Goal: Transaction & Acquisition: Purchase product/service

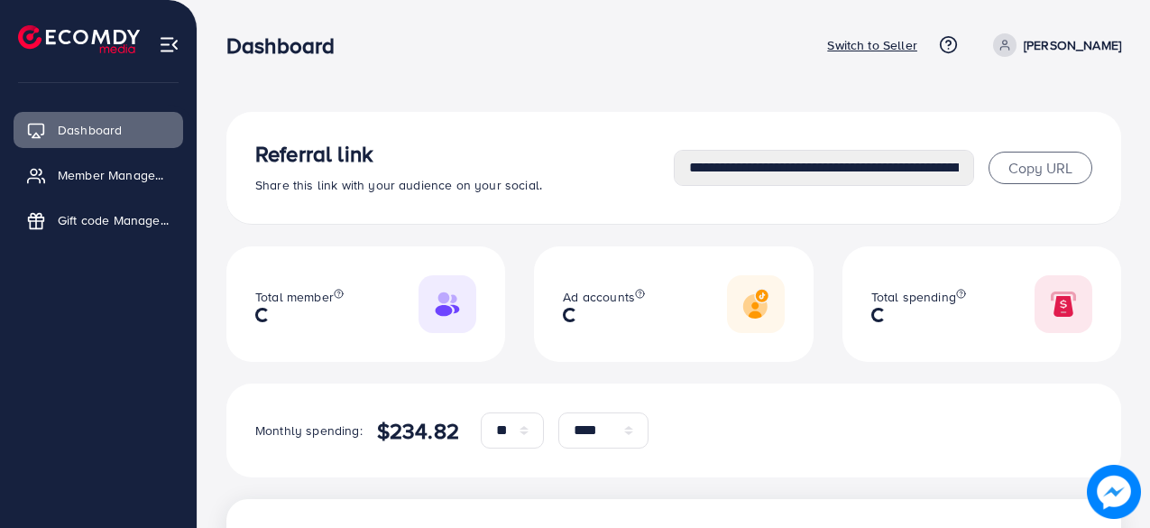
select select "**"
select select "****"
select select "**"
select select "****"
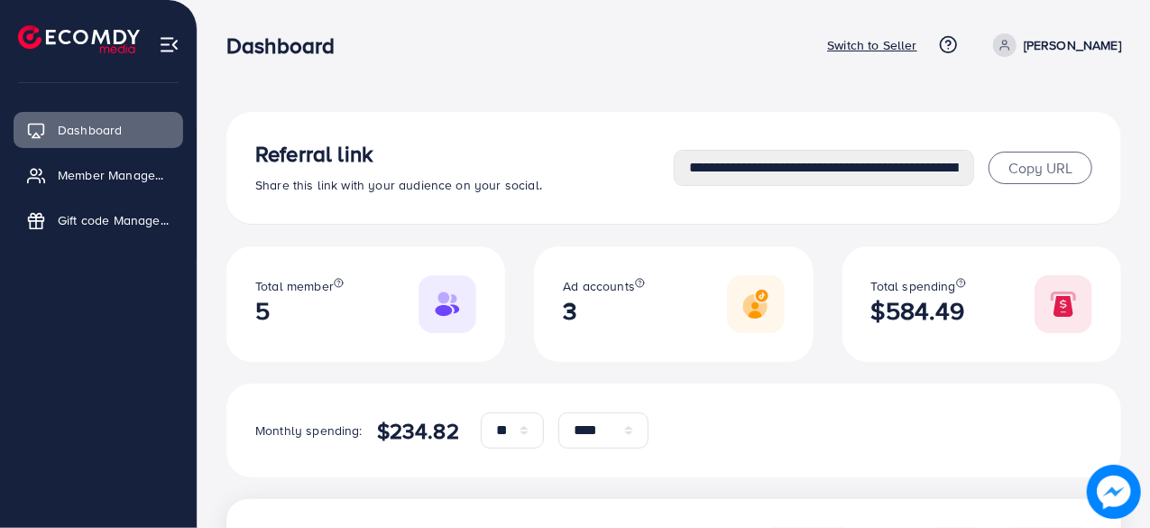
click at [917, 47] on p "Switch to Seller" at bounding box center [872, 45] width 90 height 22
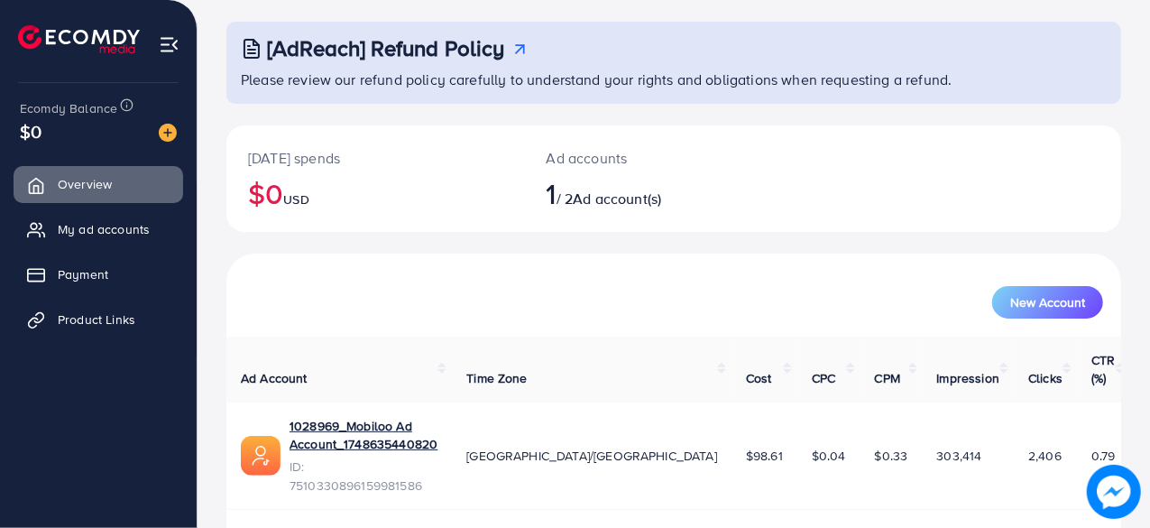
scroll to position [92, 0]
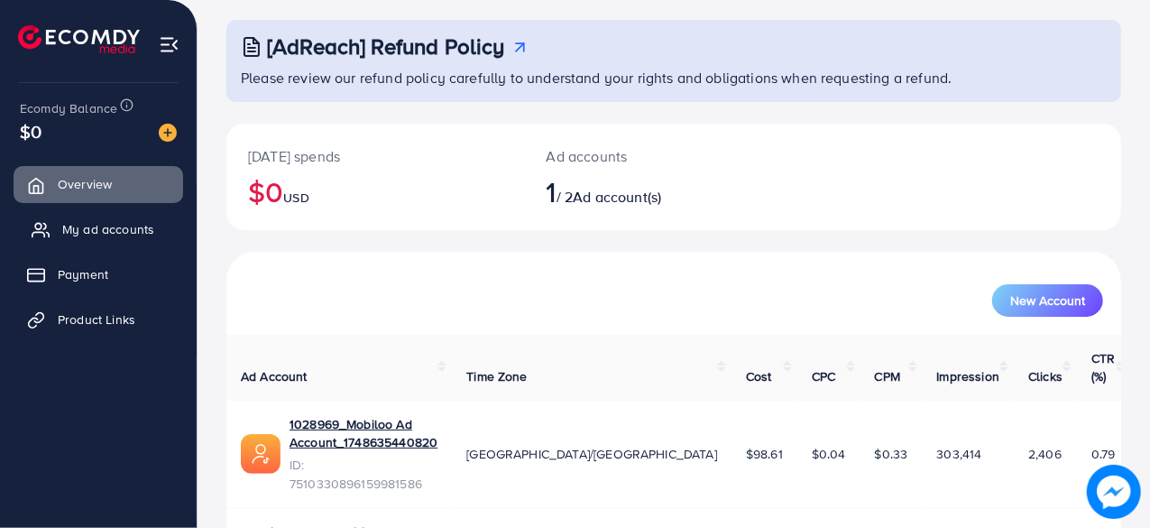
click at [124, 229] on span "My ad accounts" at bounding box center [108, 229] width 92 height 18
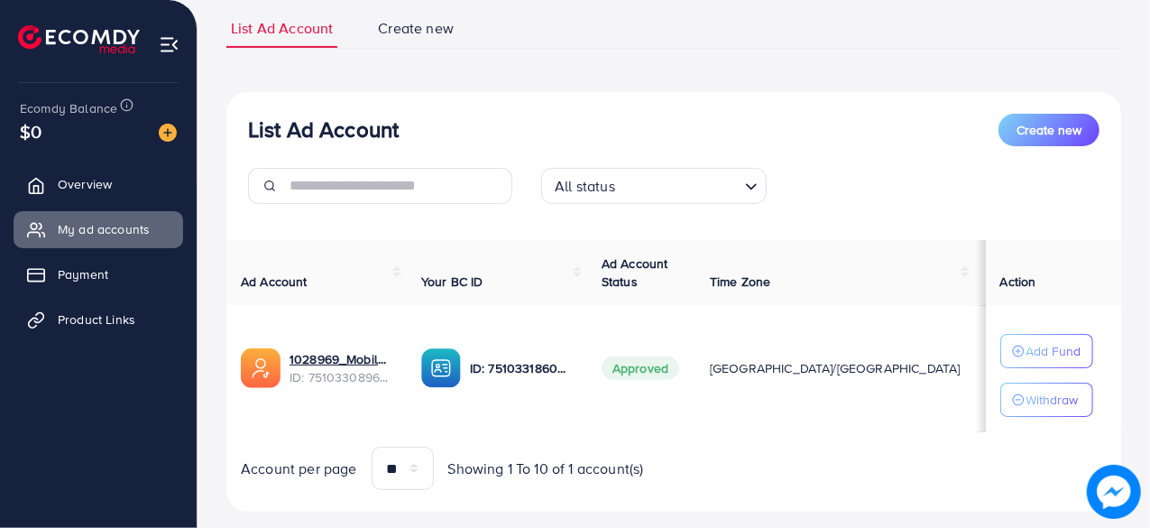
scroll to position [157, 0]
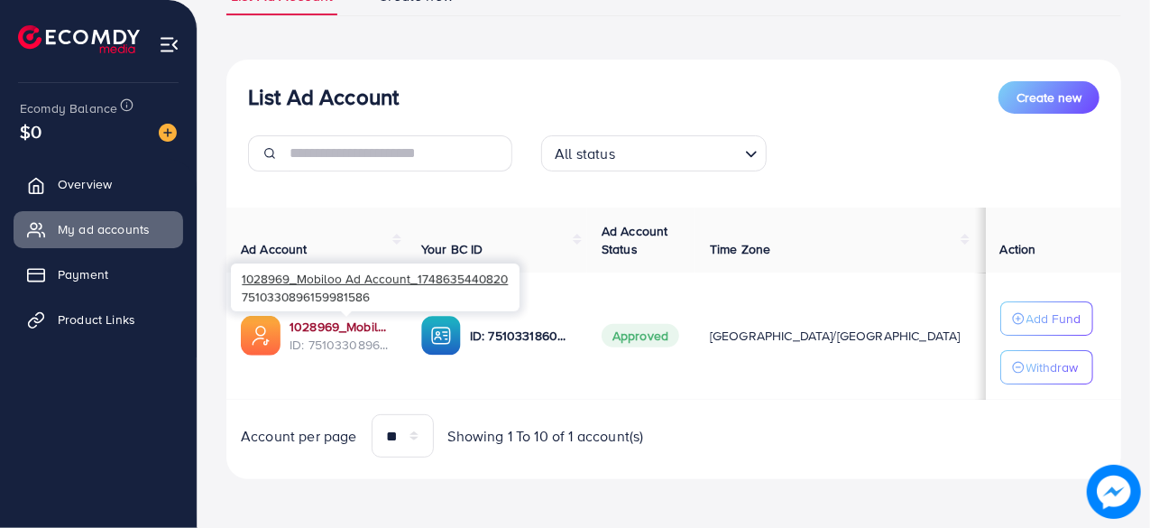
click at [357, 324] on link "1028969_Mobiloo Ad Account_1748635440820" at bounding box center [340, 326] width 103 height 18
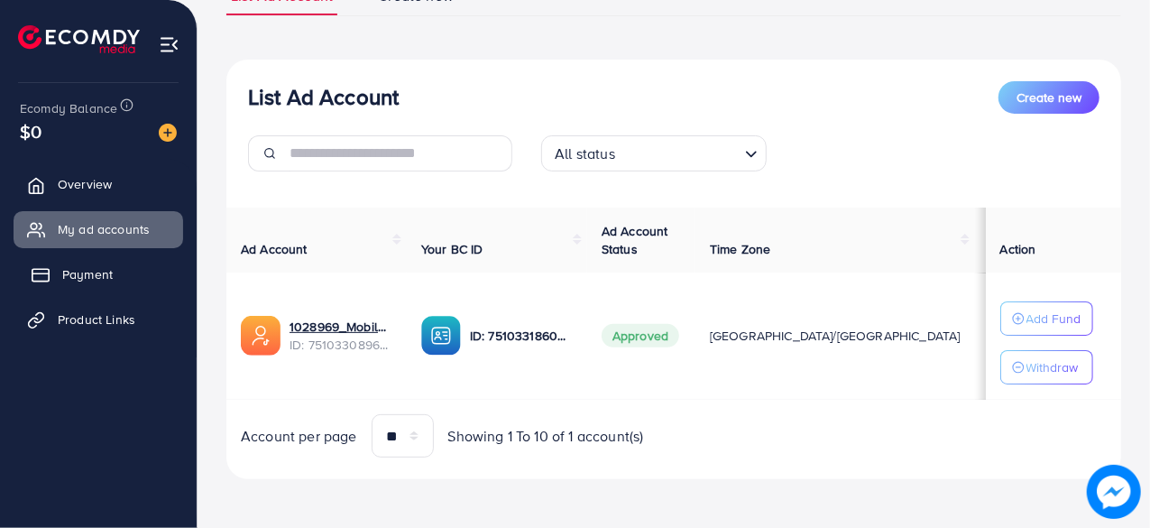
click at [74, 286] on link "Payment" at bounding box center [99, 274] width 170 height 36
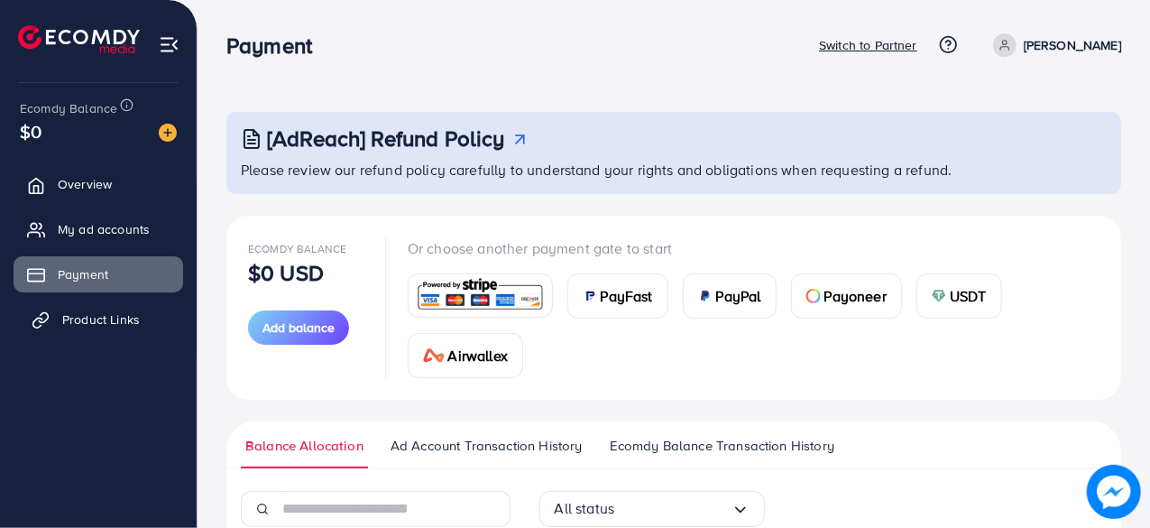
click at [97, 323] on span "Product Links" at bounding box center [101, 319] width 78 height 18
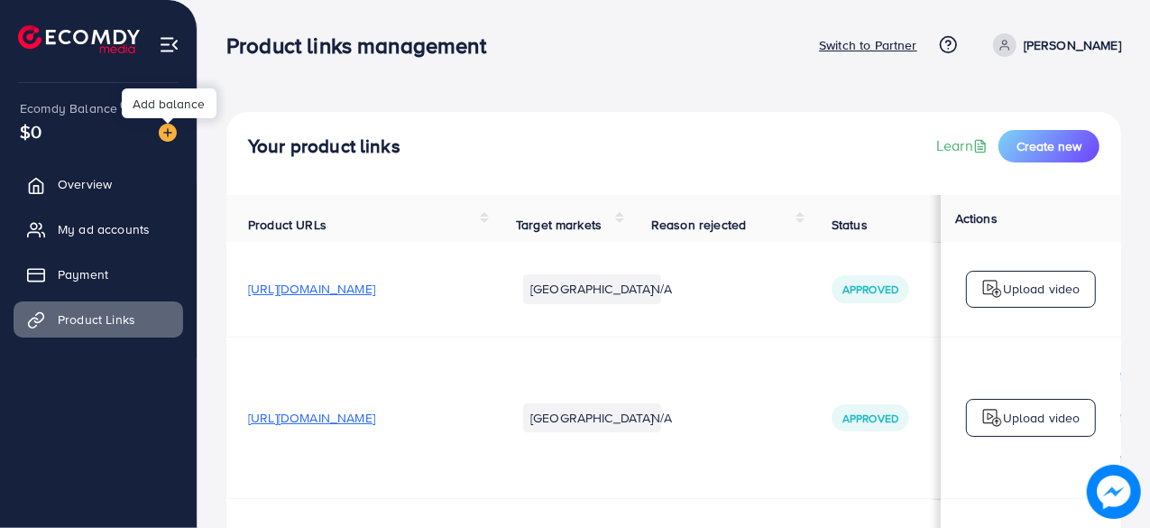
click at [160, 133] on img at bounding box center [168, 133] width 18 height 18
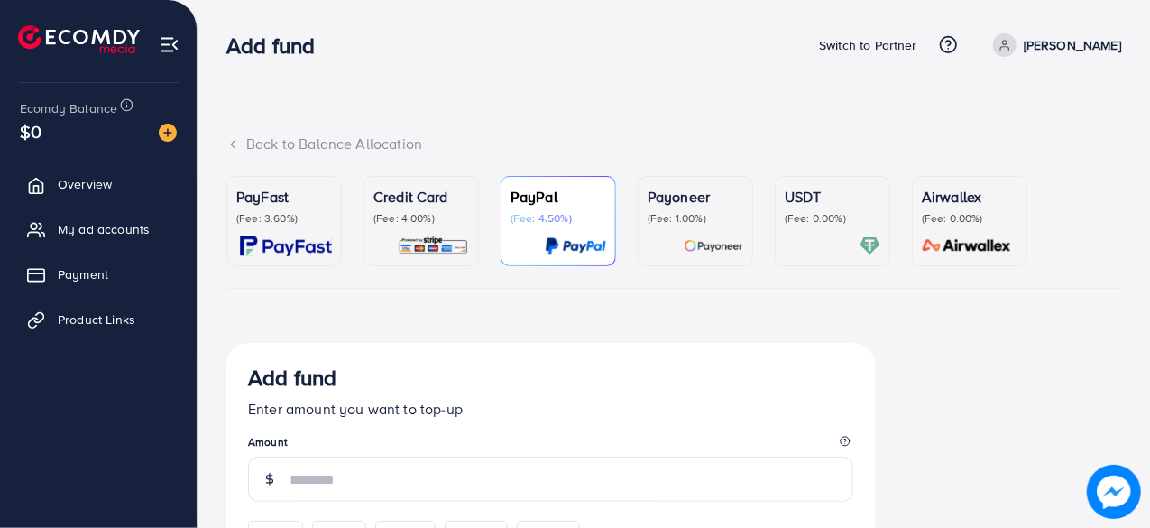
click at [311, 221] on p "(Fee: 3.60%)" at bounding box center [284, 218] width 96 height 14
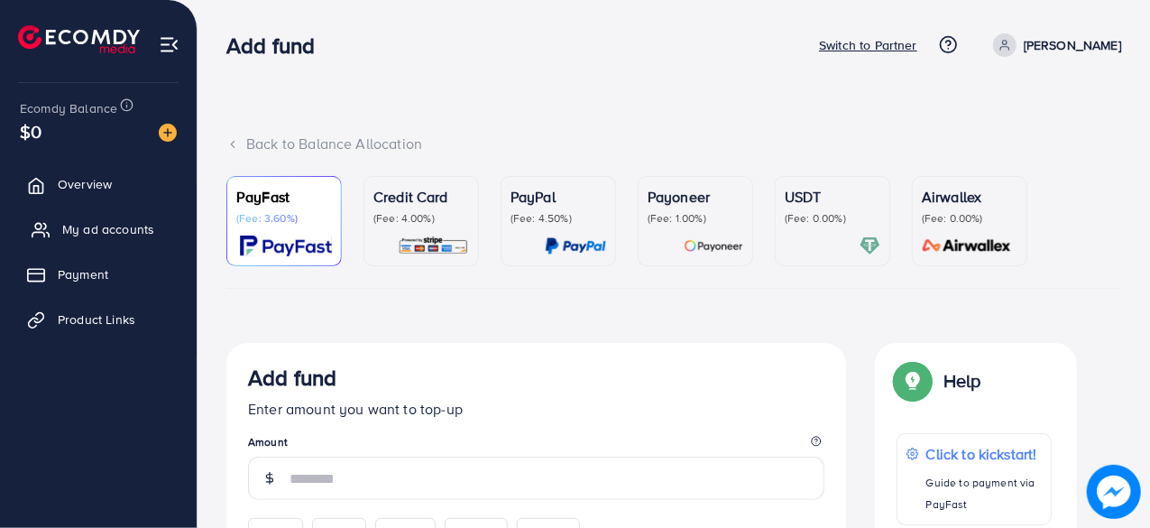
click at [130, 230] on span "My ad accounts" at bounding box center [108, 229] width 92 height 18
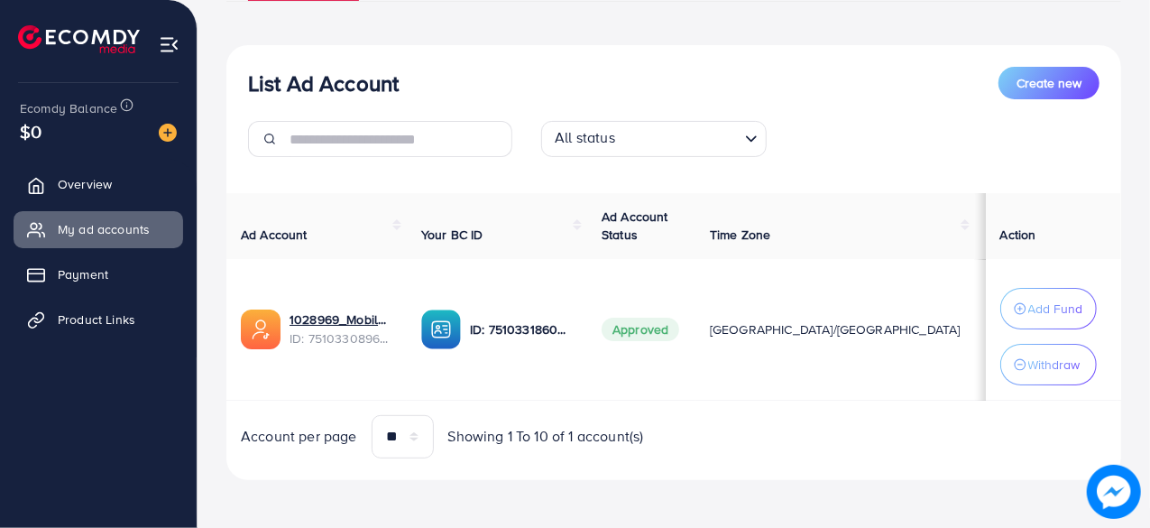
scroll to position [180, 0]
click at [106, 280] on span "Payment" at bounding box center [87, 274] width 50 height 18
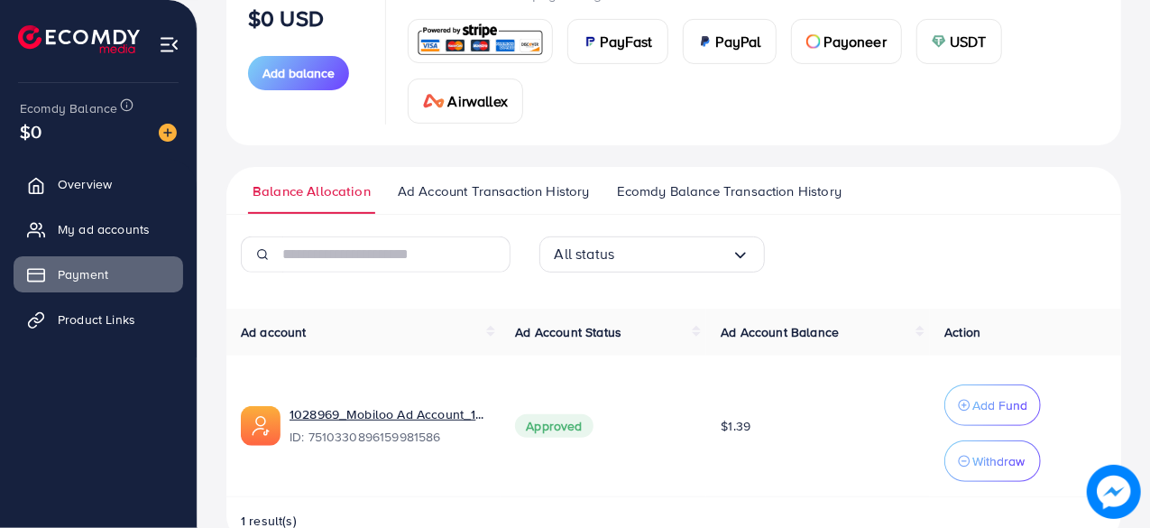
scroll to position [296, 0]
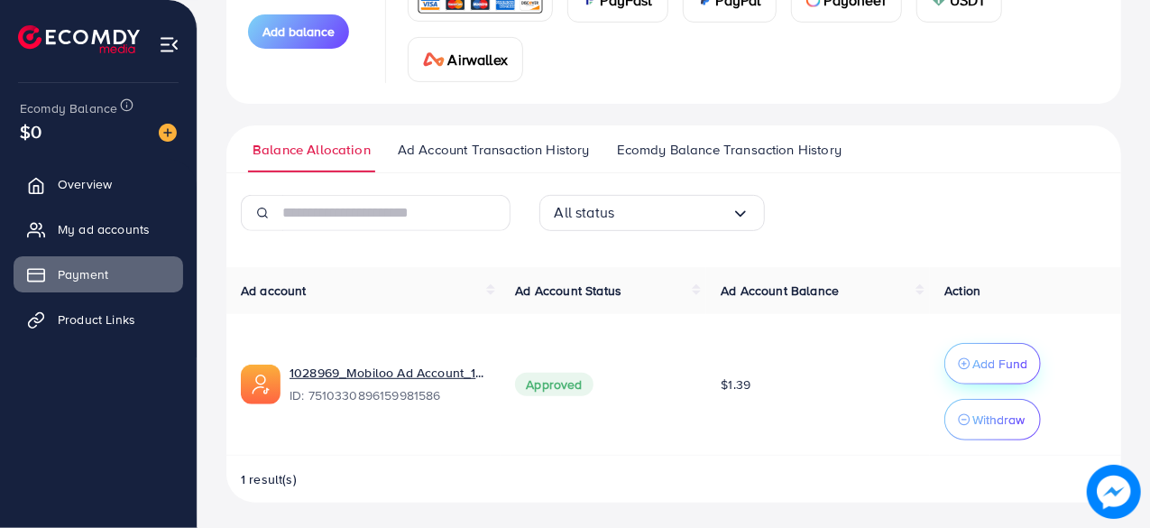
click at [975, 363] on p "Add Fund" at bounding box center [999, 364] width 55 height 22
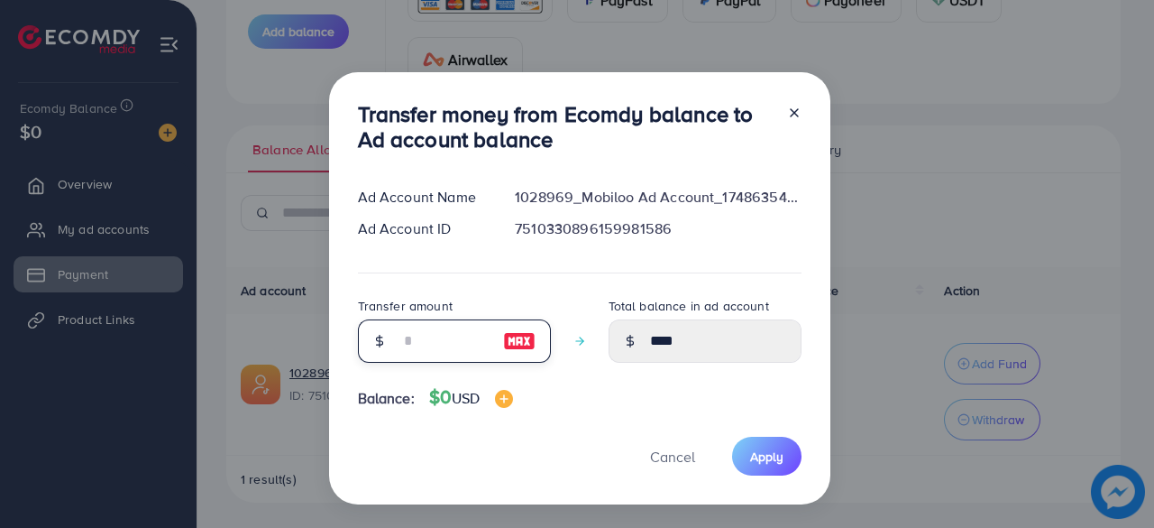
click at [467, 339] on input "number" at bounding box center [444, 340] width 90 height 43
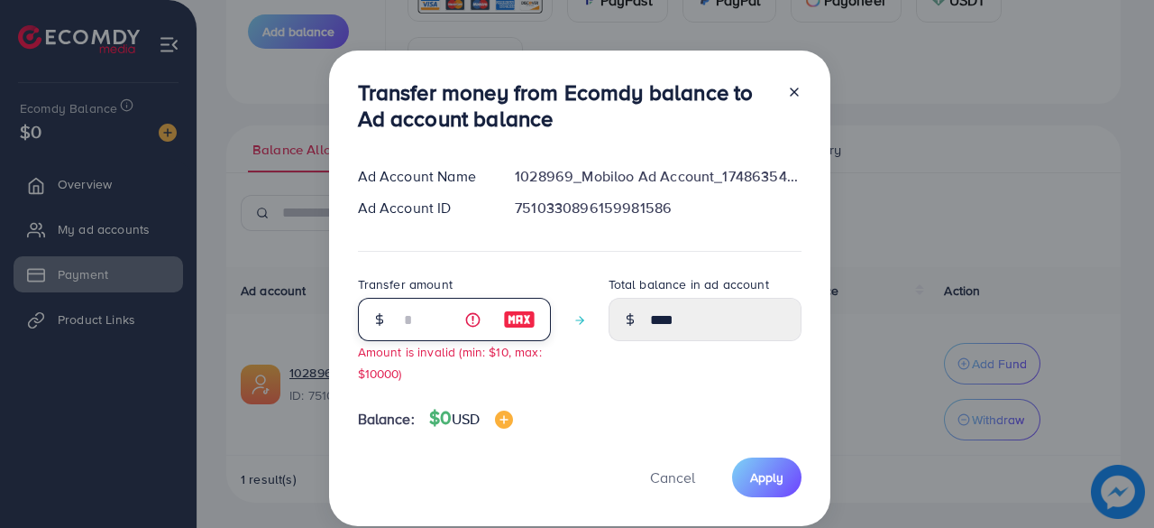
type input "**"
drag, startPoint x: 450, startPoint y: 351, endPoint x: 487, endPoint y: 352, distance: 37.0
click at [488, 352] on small "Amount is invalid (min: $10, max: $10000)" at bounding box center [450, 362] width 184 height 38
click at [667, 475] on span "Cancel" at bounding box center [672, 477] width 45 height 20
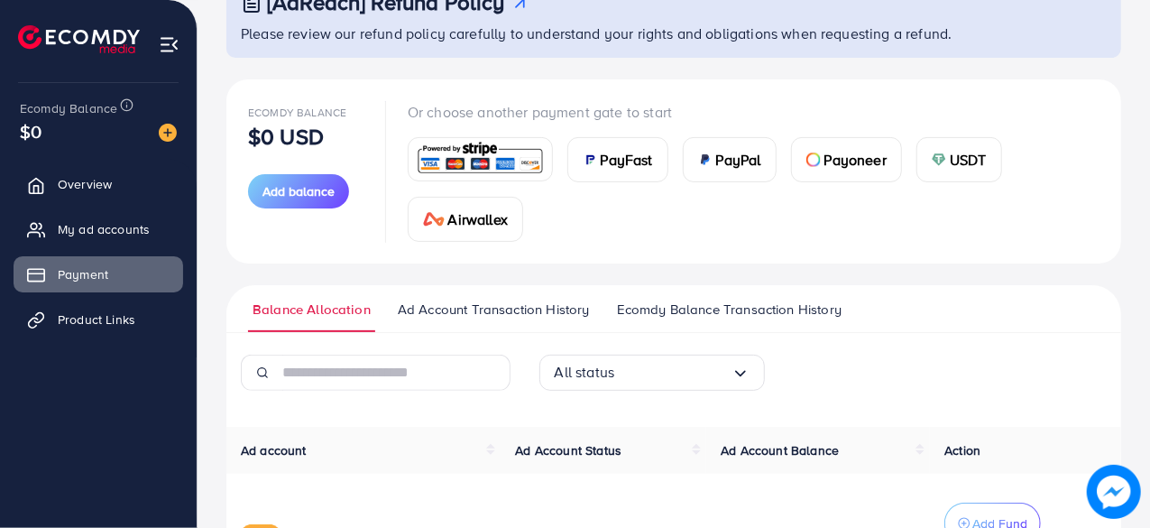
scroll to position [25, 0]
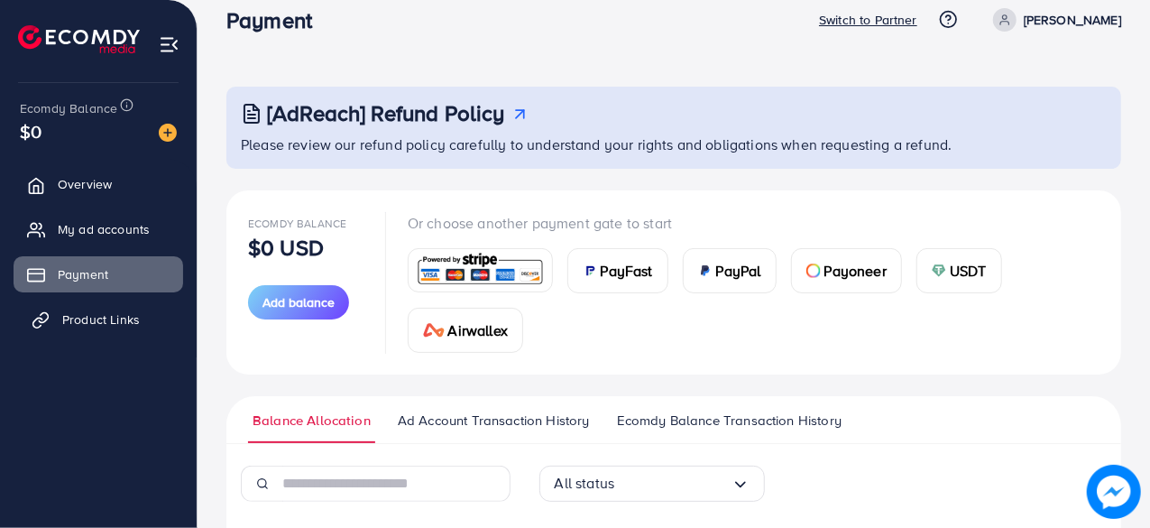
click at [108, 307] on link "Product Links" at bounding box center [99, 319] width 170 height 36
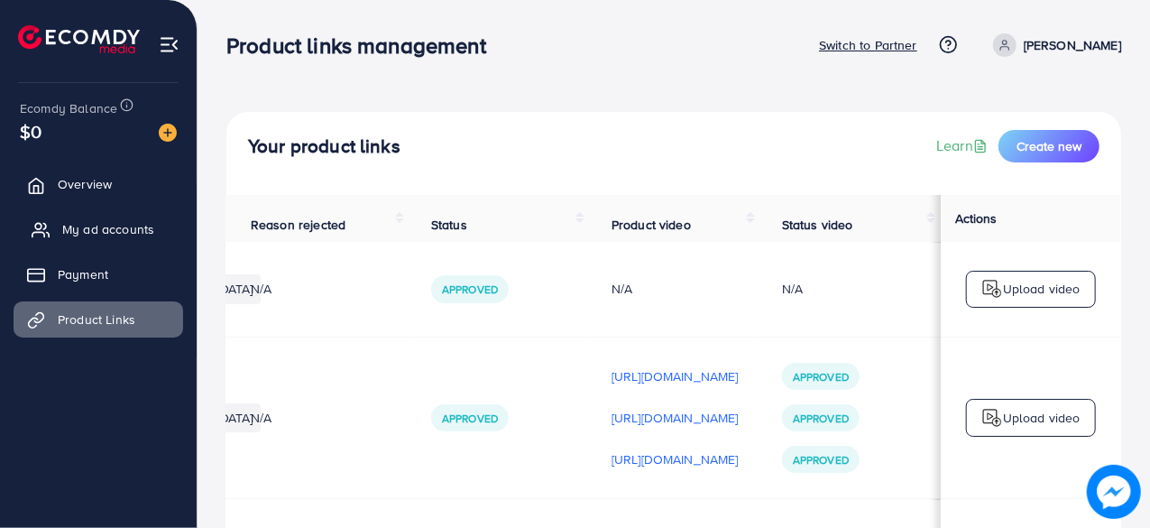
click at [115, 221] on span "My ad accounts" at bounding box center [108, 229] width 92 height 18
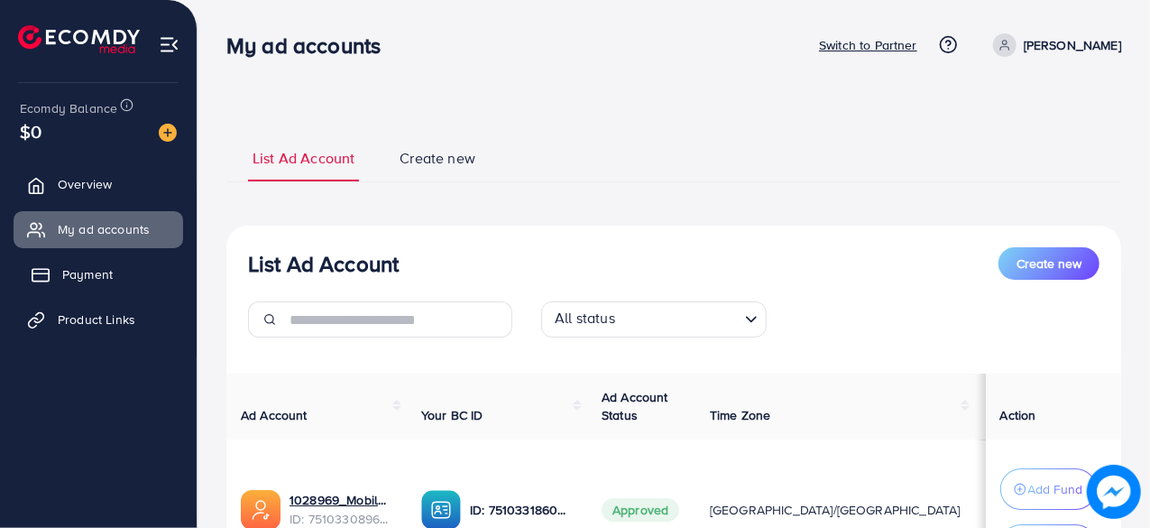
click at [76, 282] on span "Payment" at bounding box center [87, 274] width 50 height 18
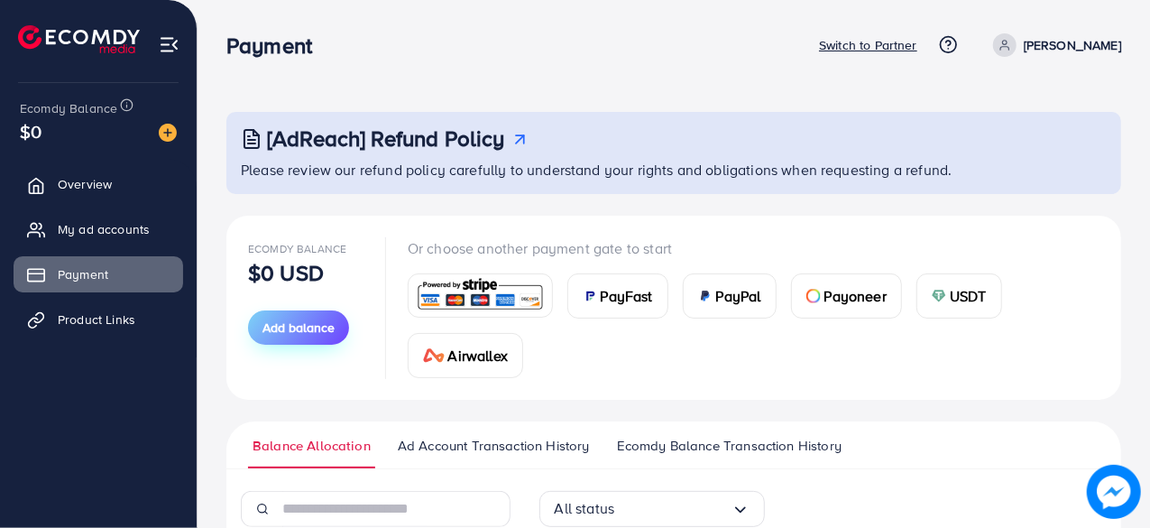
click at [319, 329] on span "Add balance" at bounding box center [298, 327] width 72 height 18
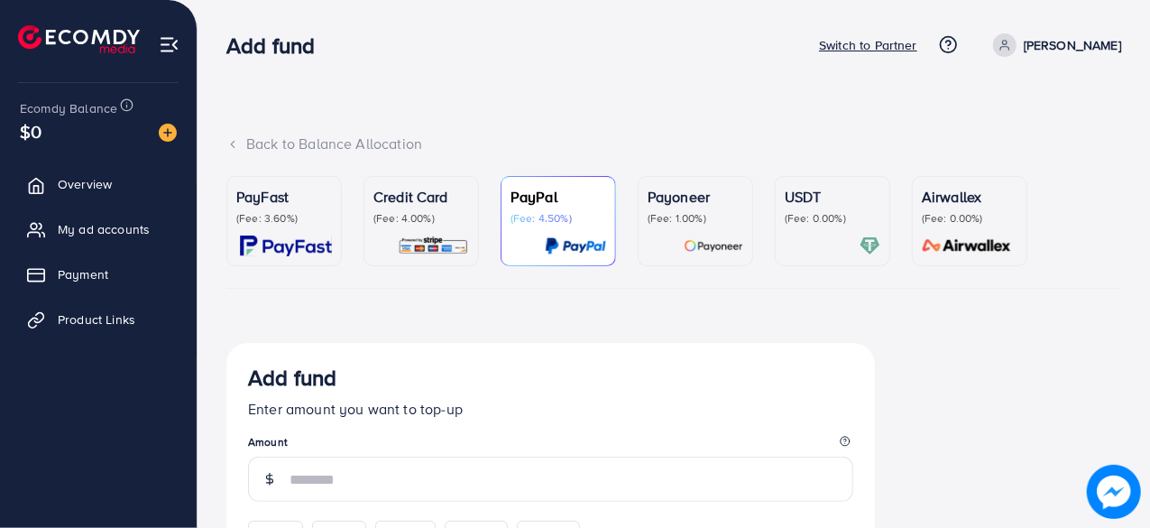
click at [301, 228] on div "PayFast (Fee: 3.60%)" at bounding box center [284, 221] width 96 height 70
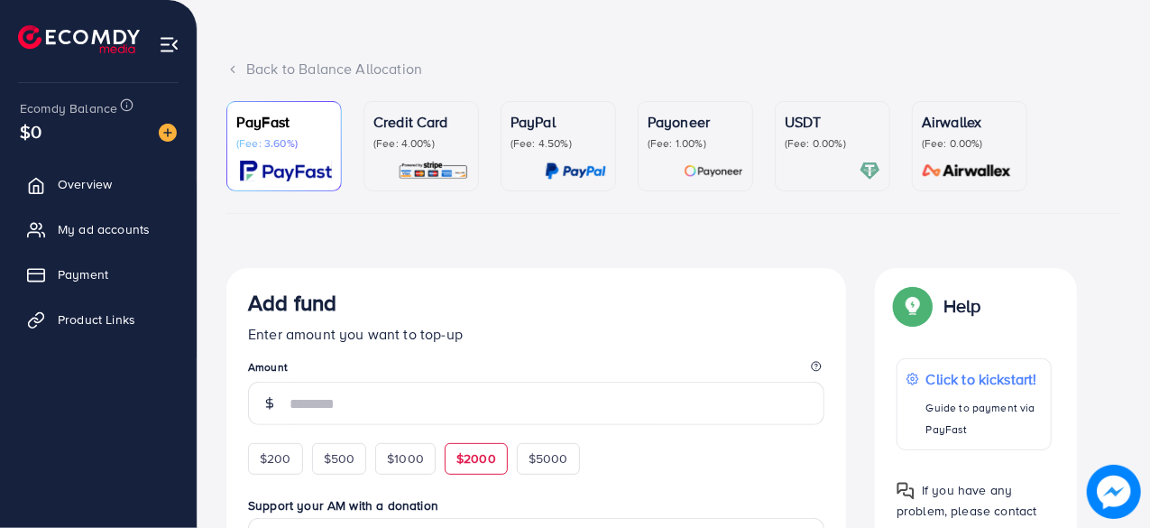
scroll to position [180, 0]
